Goal: Navigation & Orientation: Find specific page/section

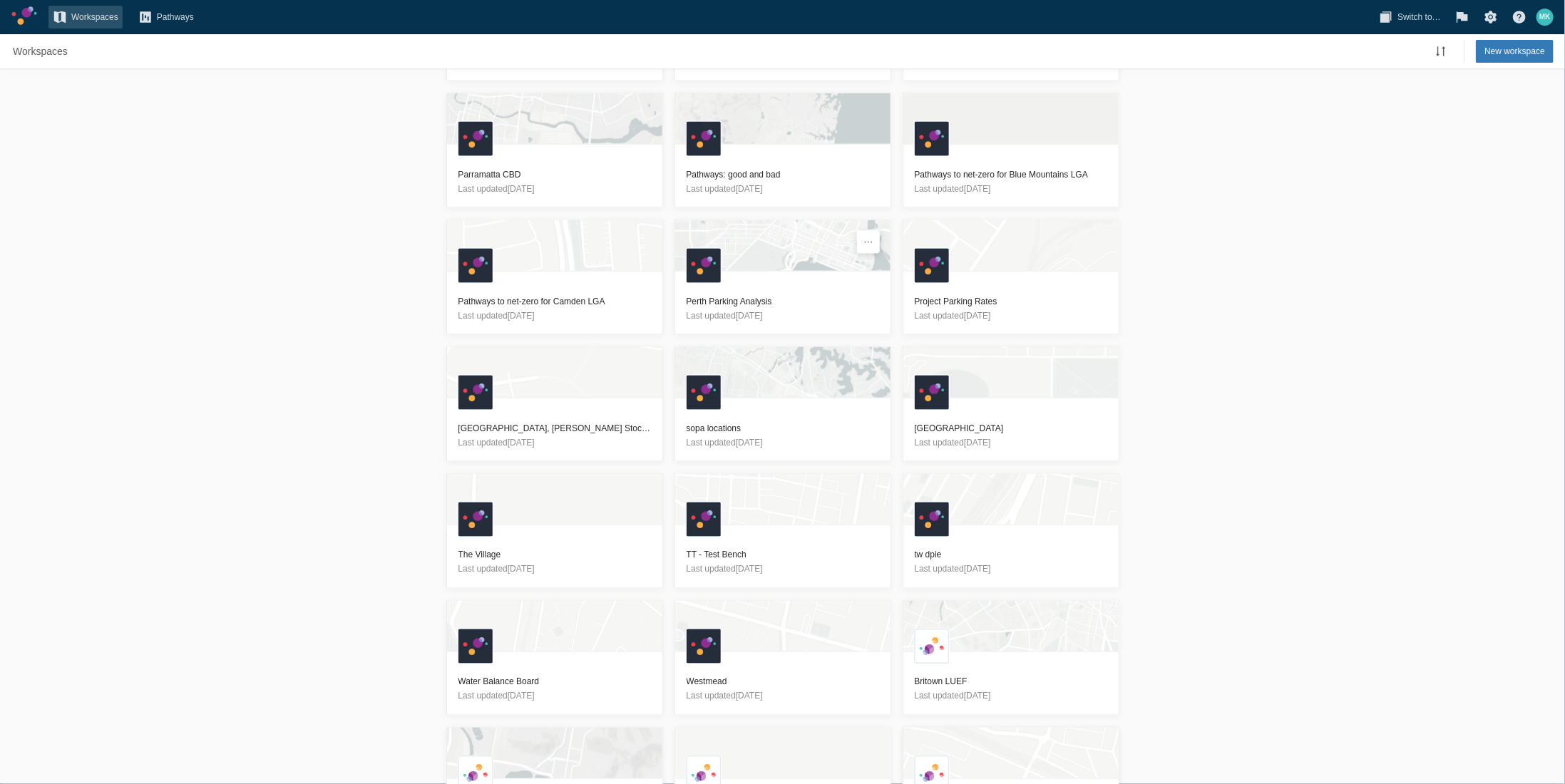
scroll to position [1639, 0]
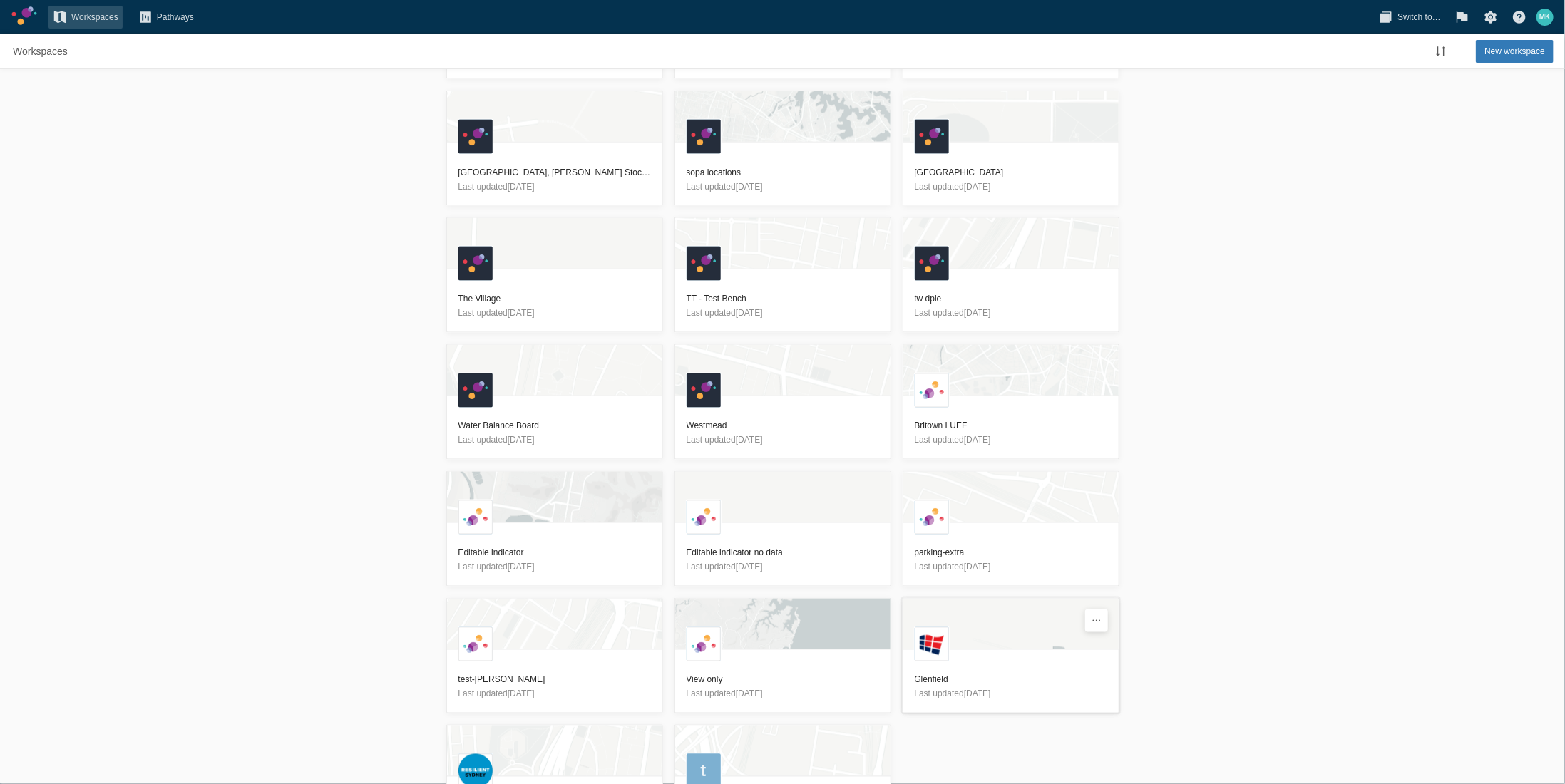
click at [982, 637] on div "L" at bounding box center [1010, 630] width 215 height 63
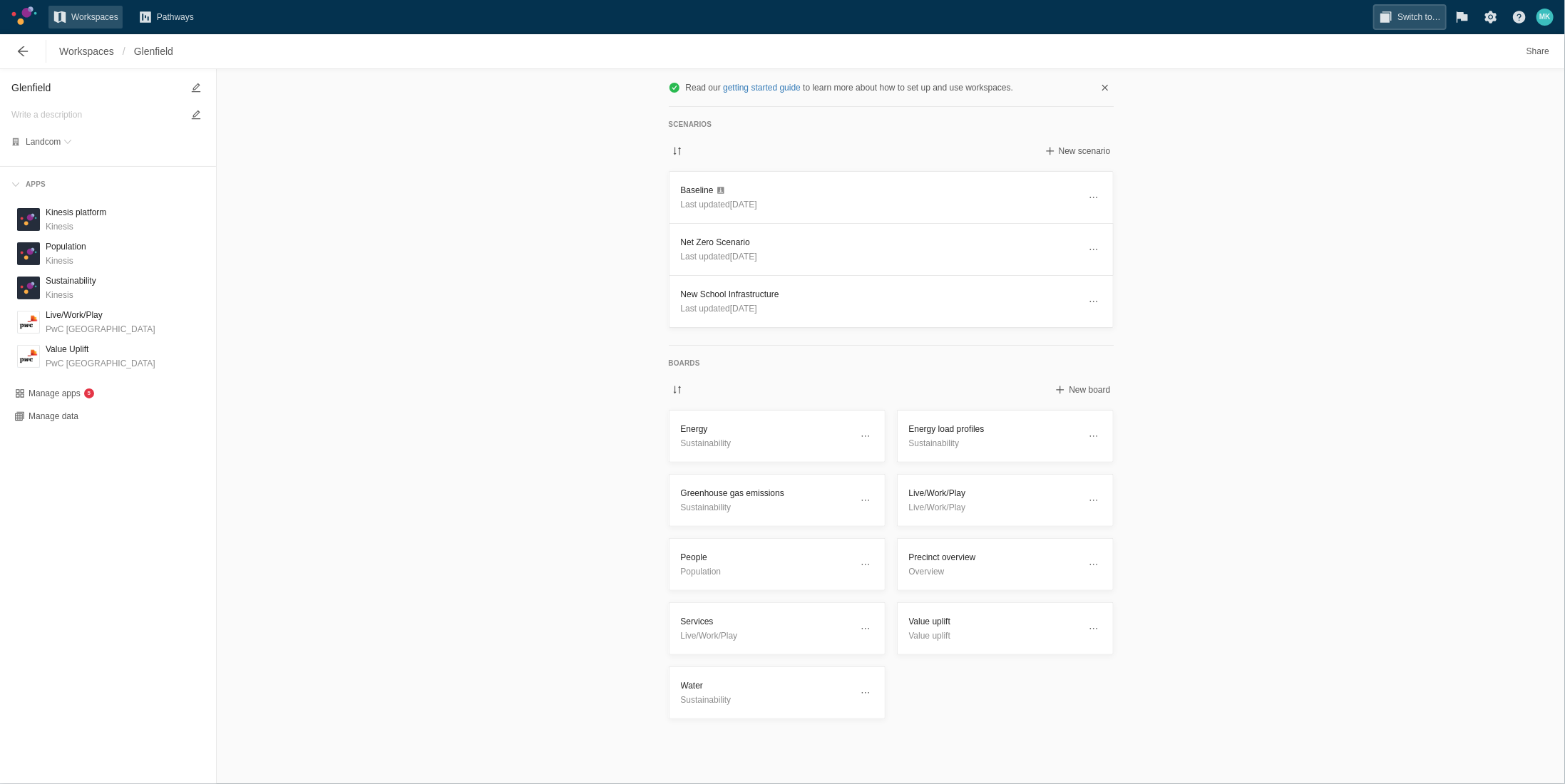
click at [1426, 20] on span "Switch to…" at bounding box center [1419, 17] width 43 height 14
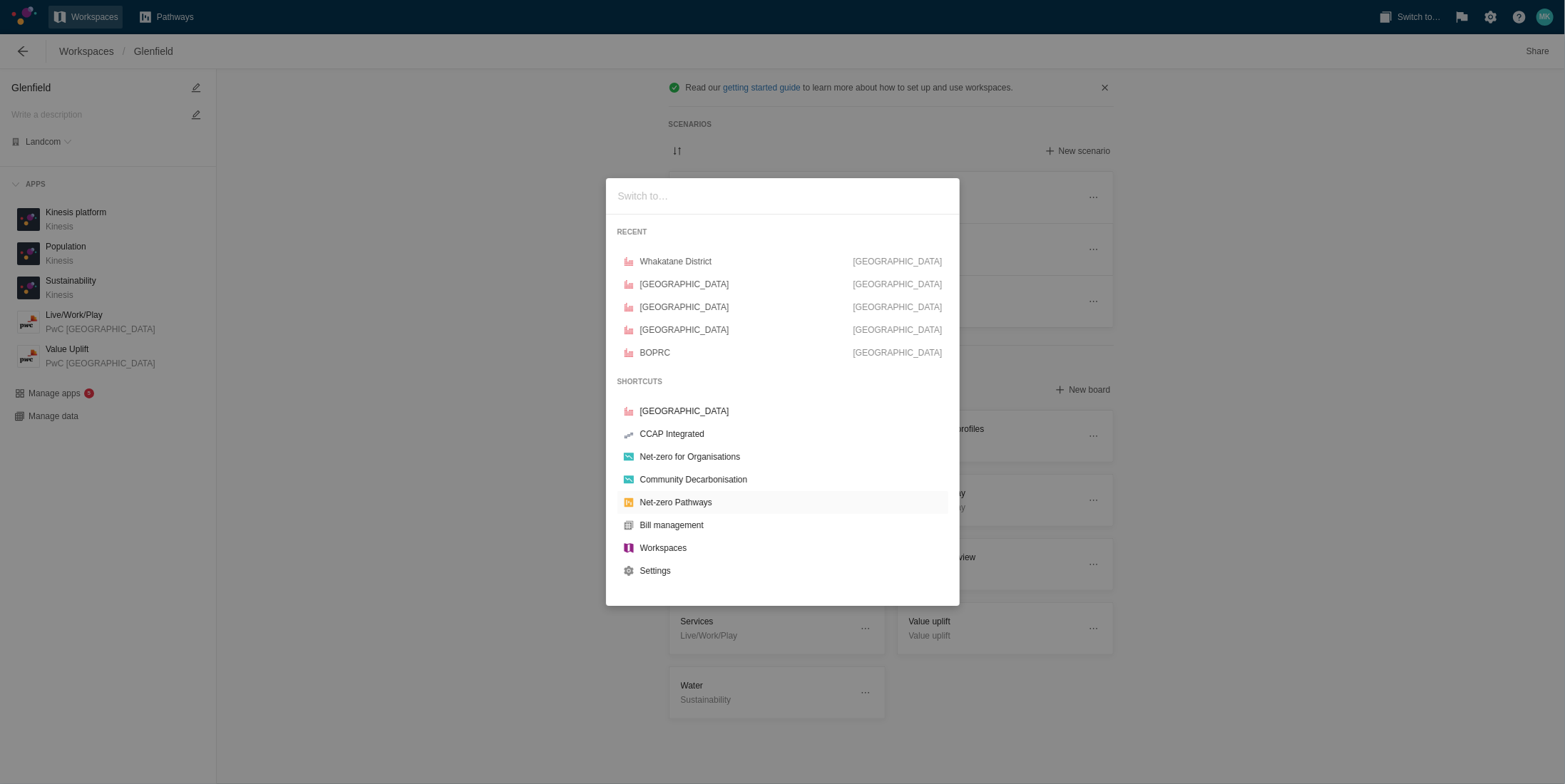
click at [556, 526] on div "RECENT [GEOGRAPHIC_DATA] [GEOGRAPHIC_DATA] [GEOGRAPHIC_DATA] [GEOGRAPHIC_DATA] …" at bounding box center [782, 392] width 1565 height 784
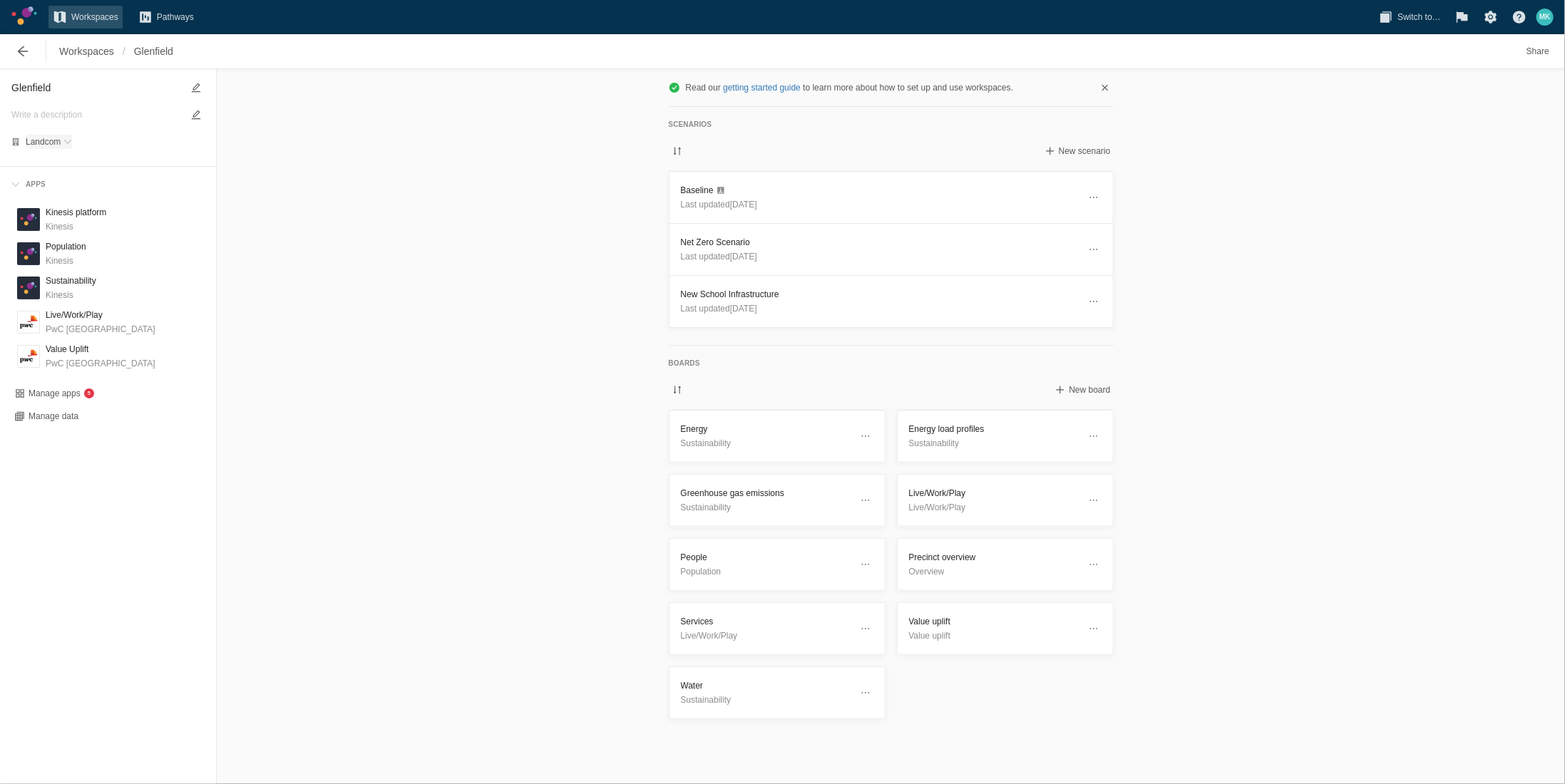
click at [52, 140] on span "Landcom" at bounding box center [43, 142] width 35 height 9
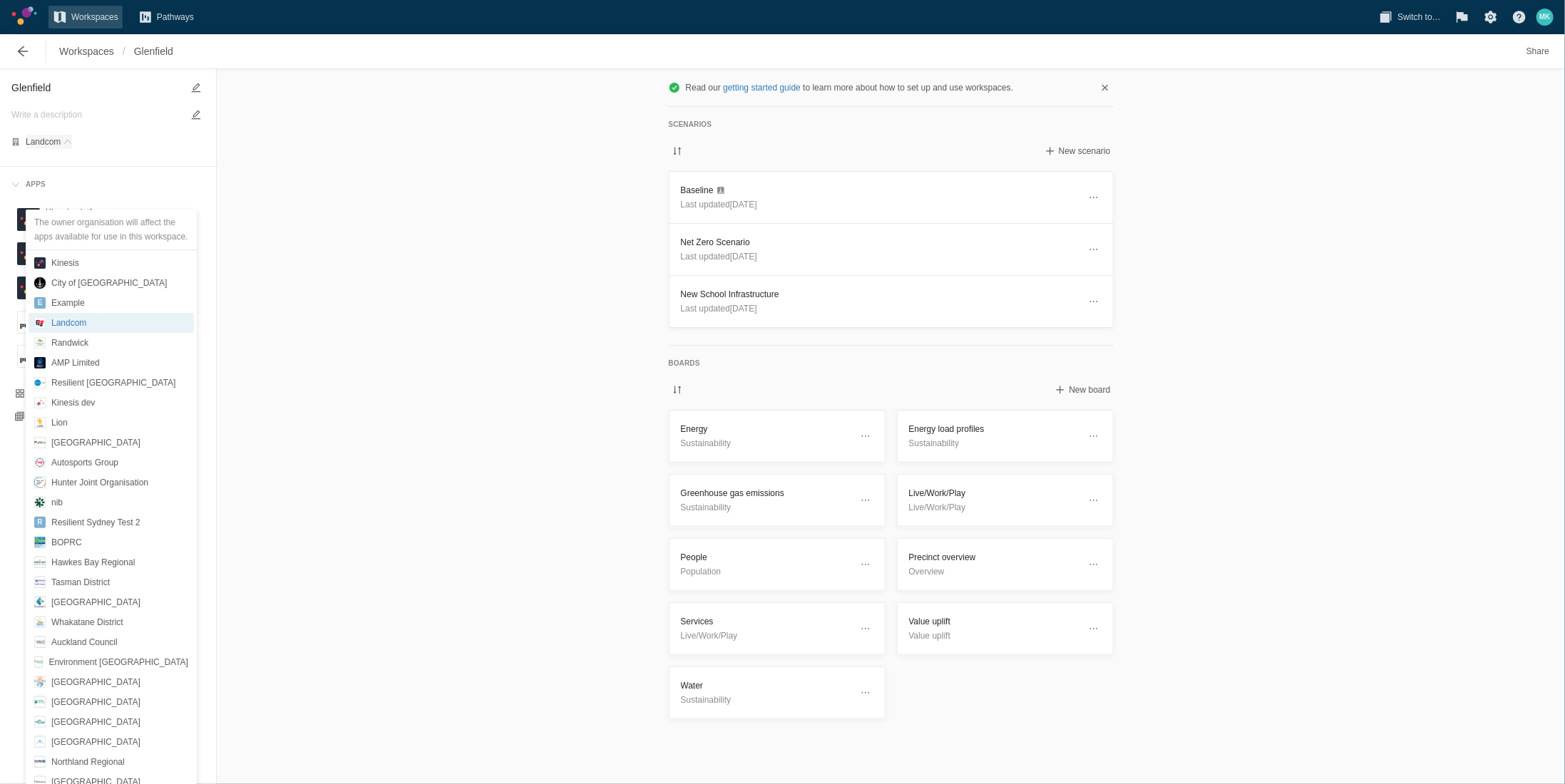
scroll to position [58, 0]
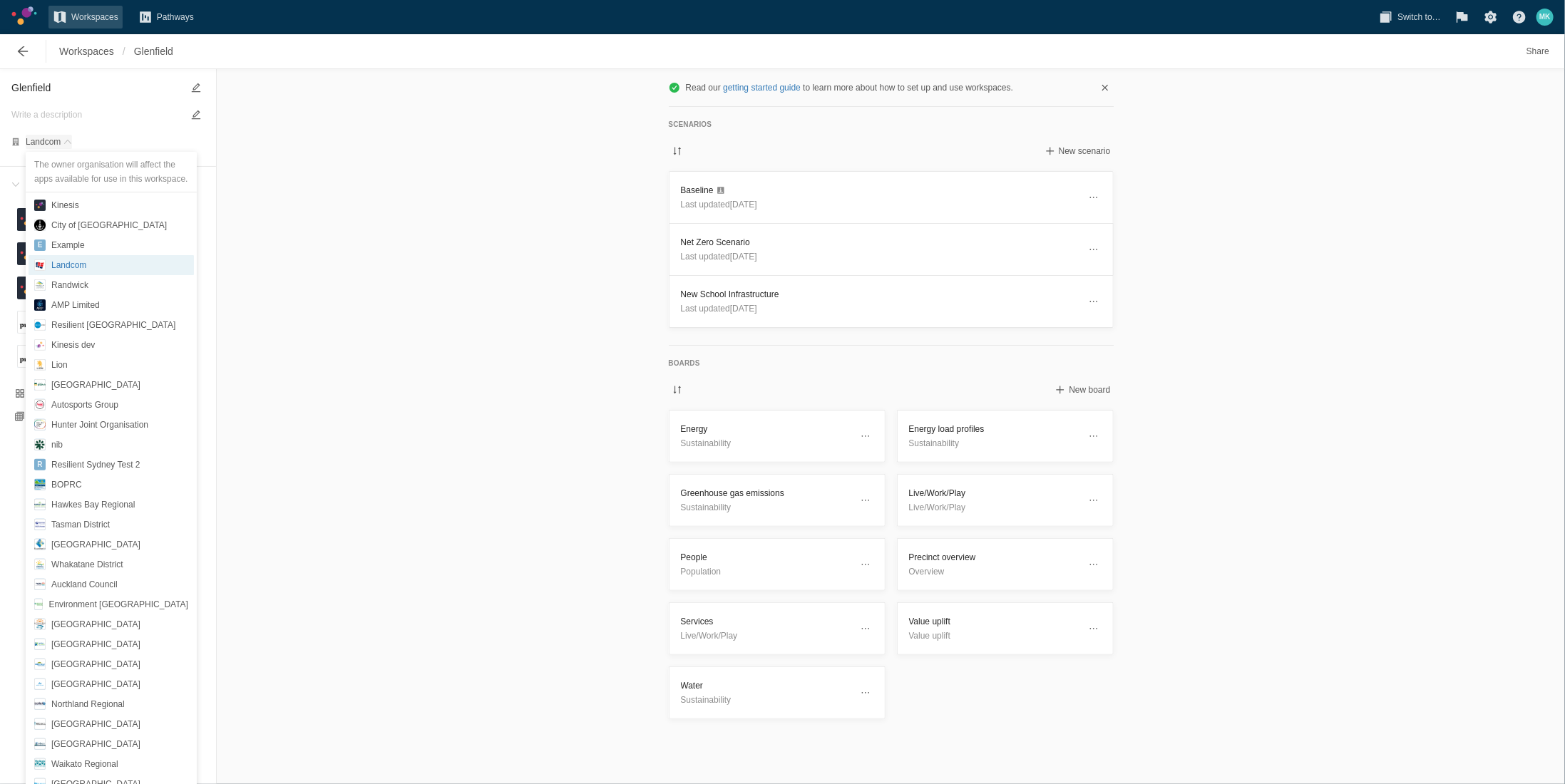
click at [340, 156] on div "Read our getting started guide to learn more about how to set up and use worksp…" at bounding box center [891, 426] width 1348 height 715
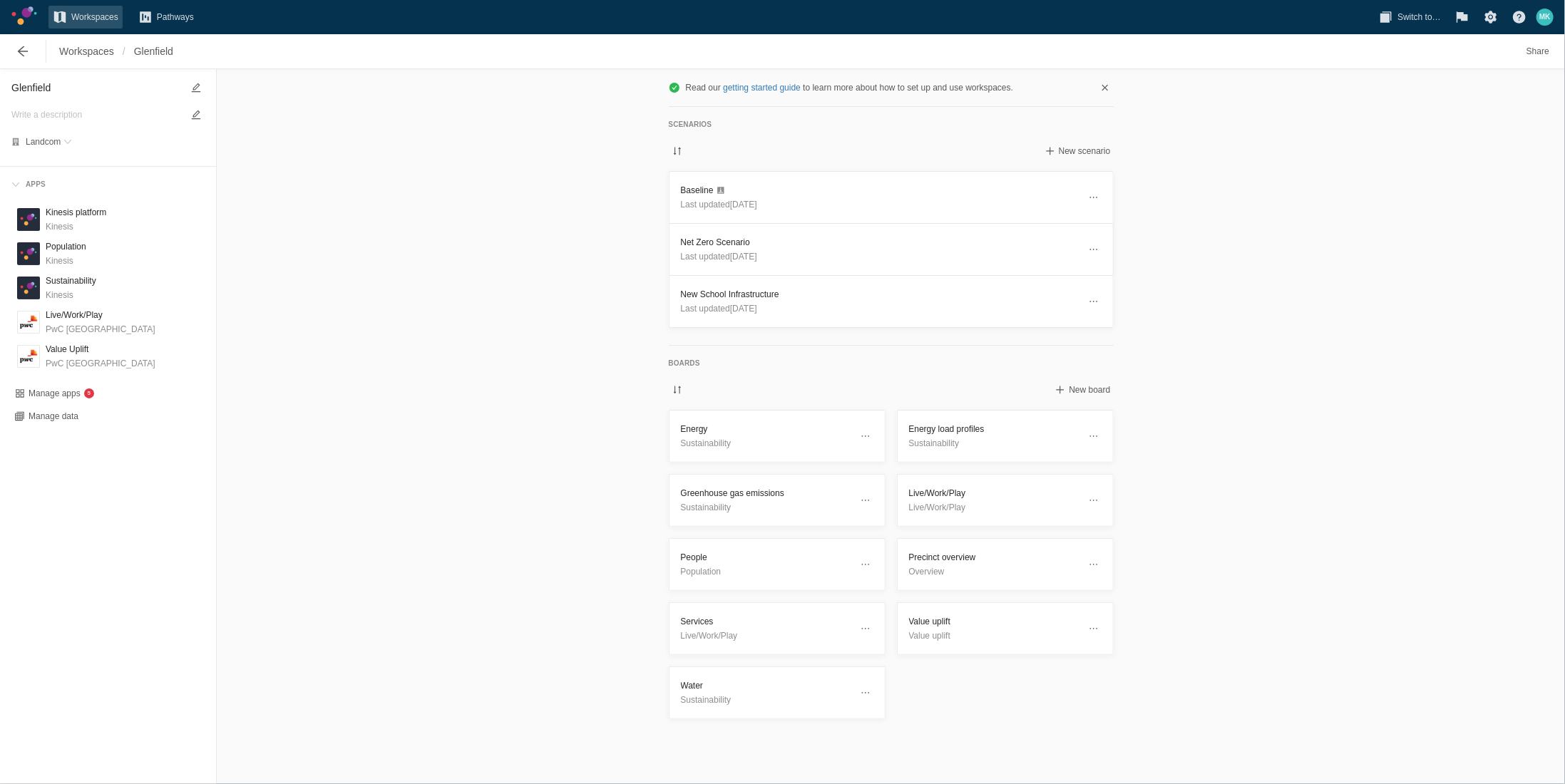
scroll to position [0, 0]
click at [63, 210] on h3 "Kinesis platform" at bounding box center [76, 212] width 60 height 14
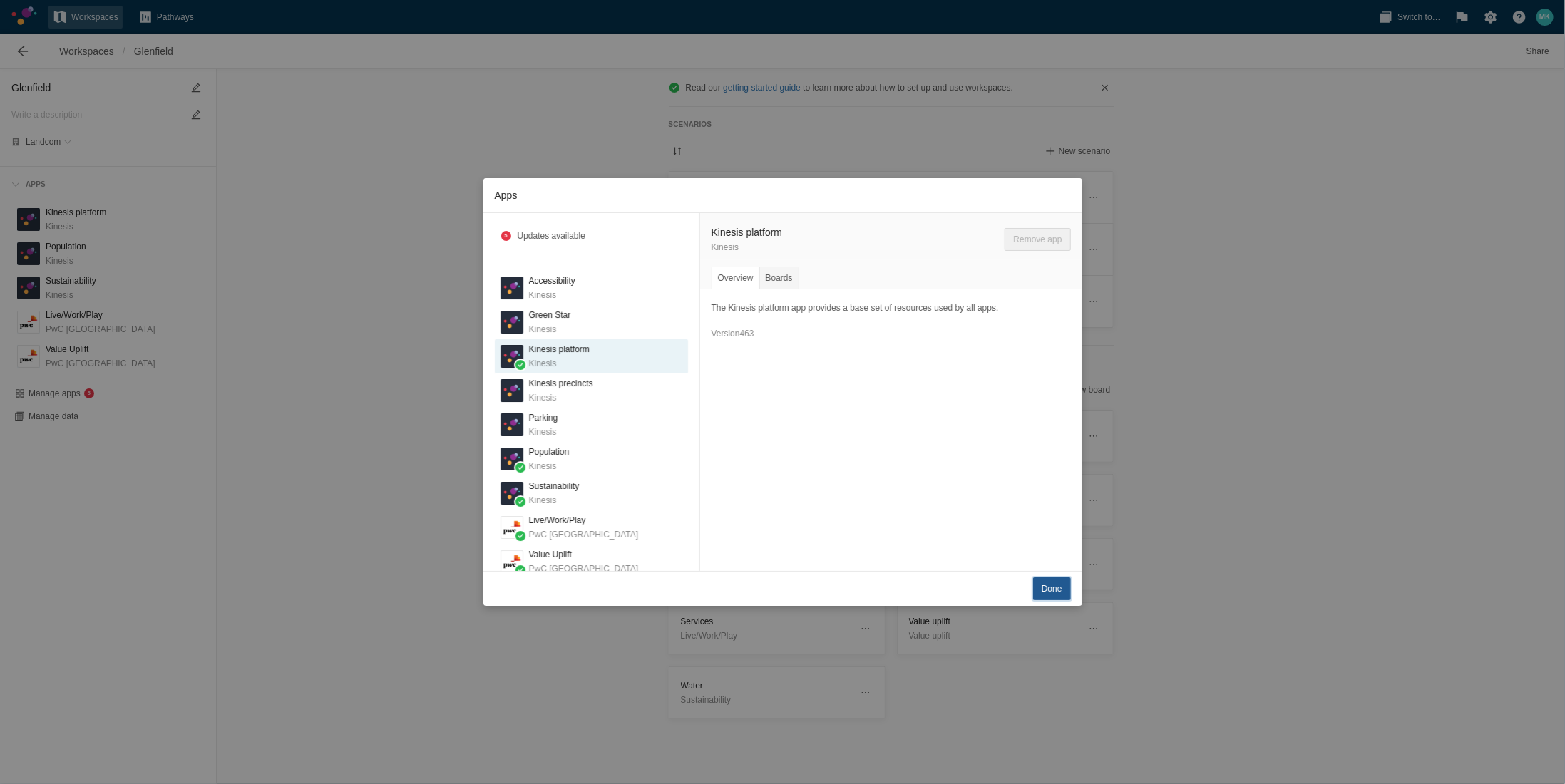
click at [1050, 585] on span "Done" at bounding box center [1052, 588] width 20 height 14
